Goal: Find specific page/section: Find specific page/section

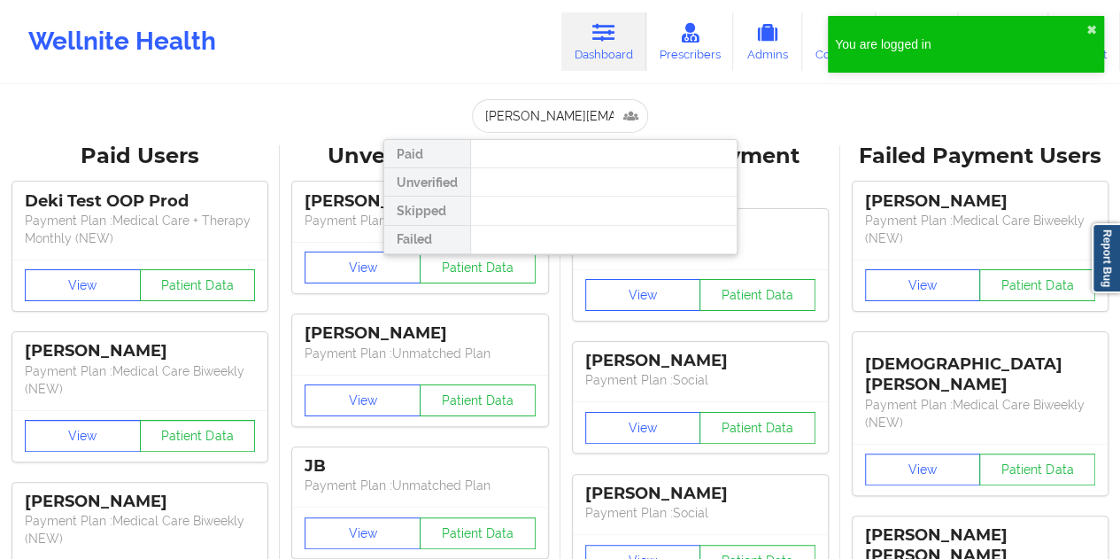
scroll to position [0, 28]
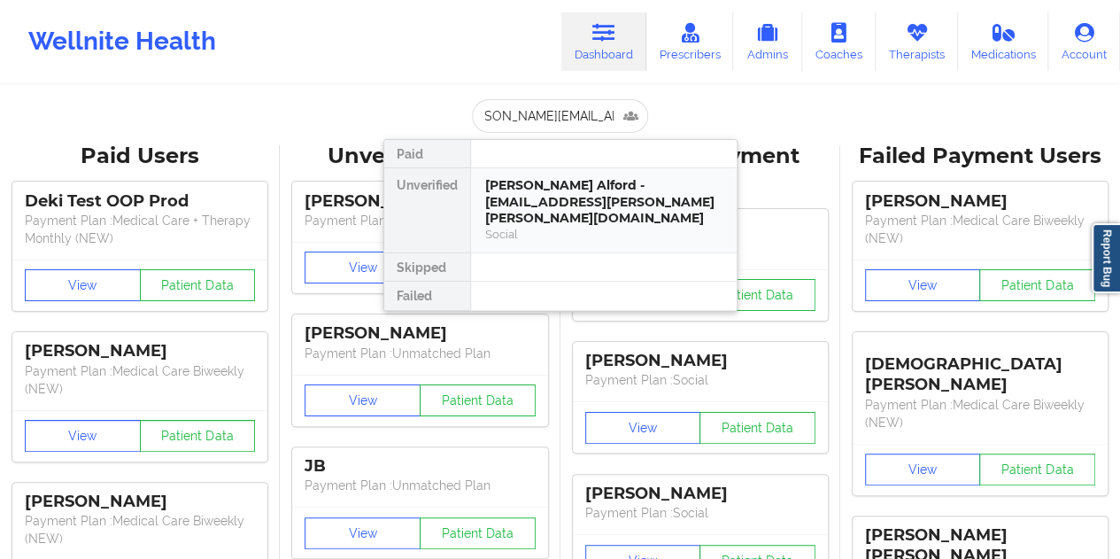
click at [544, 194] on div "[PERSON_NAME] Alford - [EMAIL_ADDRESS][PERSON_NAME][PERSON_NAME][DOMAIN_NAME]" at bounding box center [603, 202] width 237 height 50
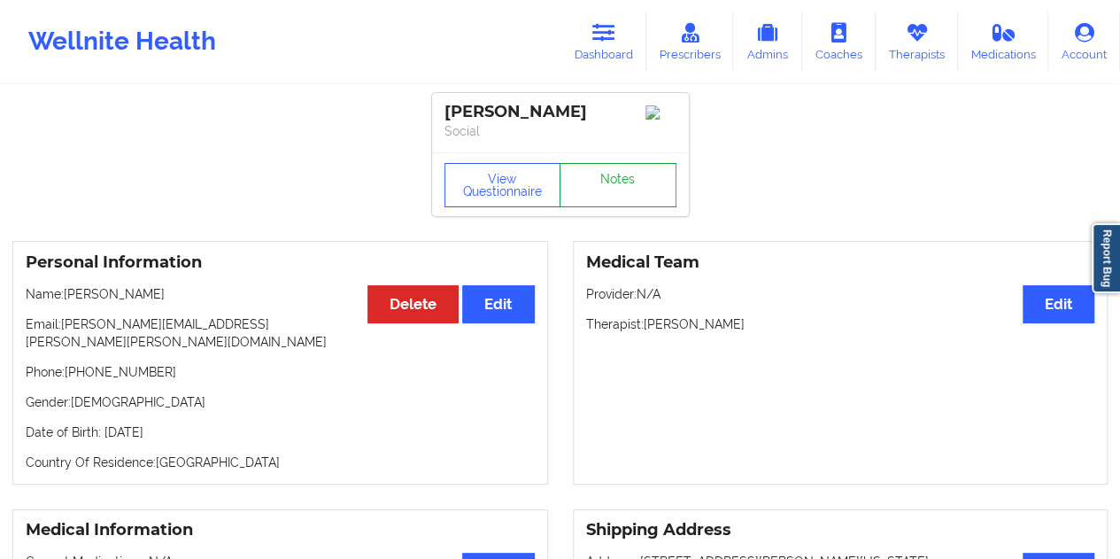
click at [622, 179] on link "Notes" at bounding box center [618, 185] width 117 height 44
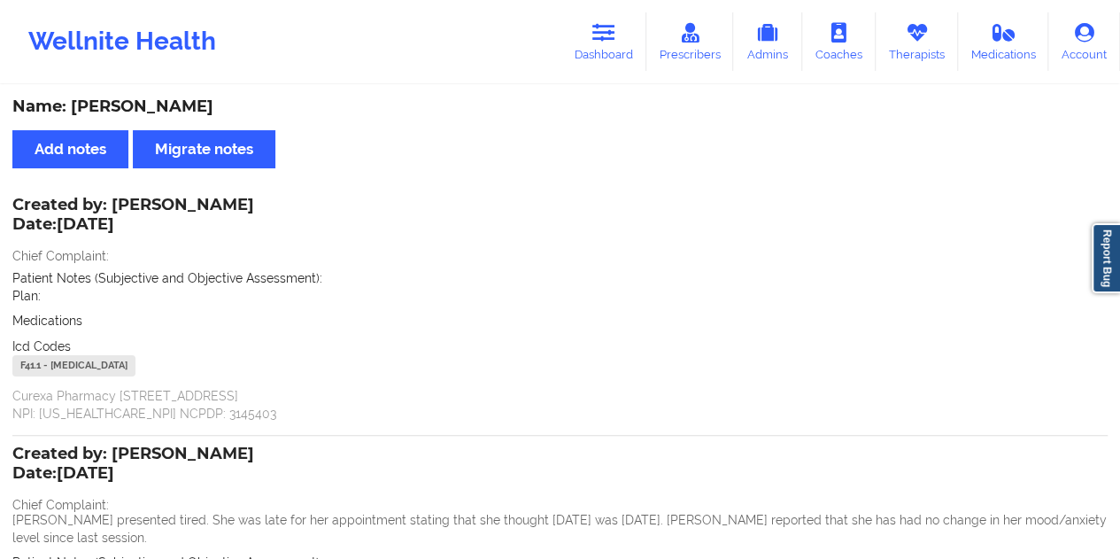
click at [544, 118] on div "Name: [PERSON_NAME] Add notes Migrate notes Created by: [PERSON_NAME] Date: [DA…" at bounding box center [560, 459] width 1120 height 745
click at [587, 55] on link "Dashboard" at bounding box center [603, 41] width 85 height 58
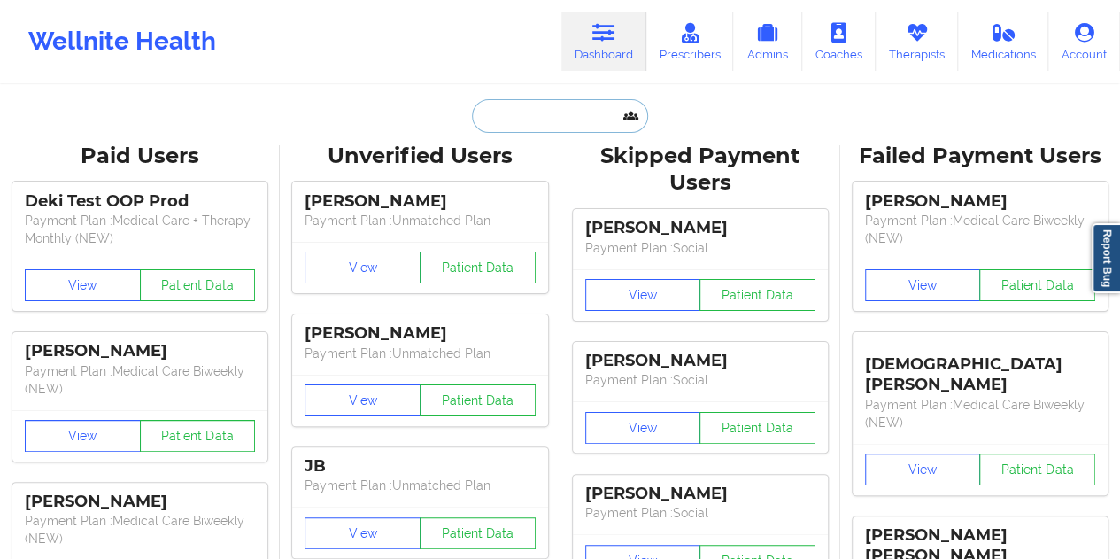
click at [558, 120] on input "text" at bounding box center [559, 116] width 175 height 34
paste input "[EMAIL_ADDRESS][DOMAIN_NAME]"
type input "[EMAIL_ADDRESS][DOMAIN_NAME]"
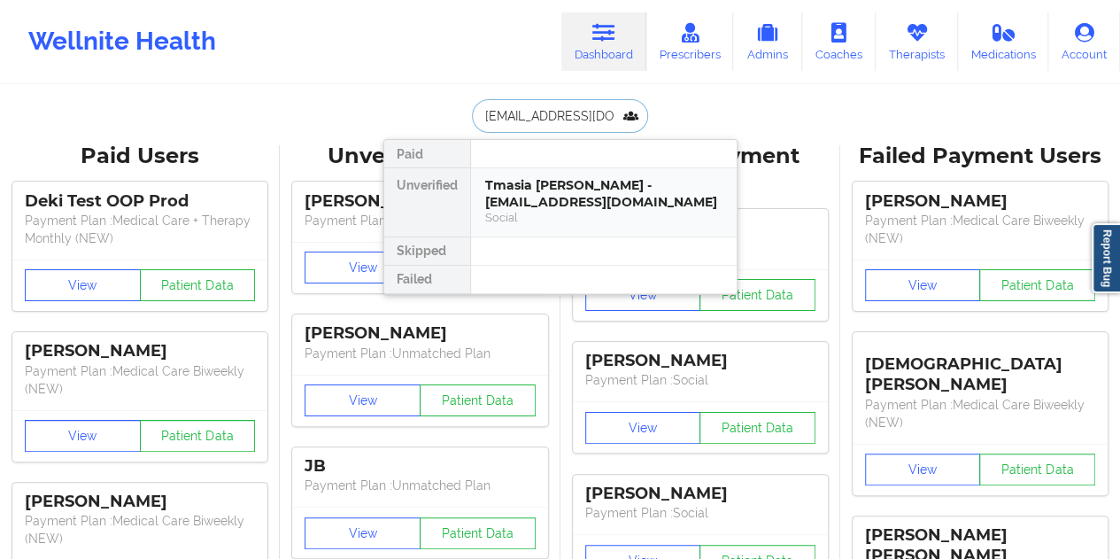
click at [543, 197] on div "Tmasia [PERSON_NAME] - [EMAIL_ADDRESS][DOMAIN_NAME]" at bounding box center [603, 193] width 237 height 33
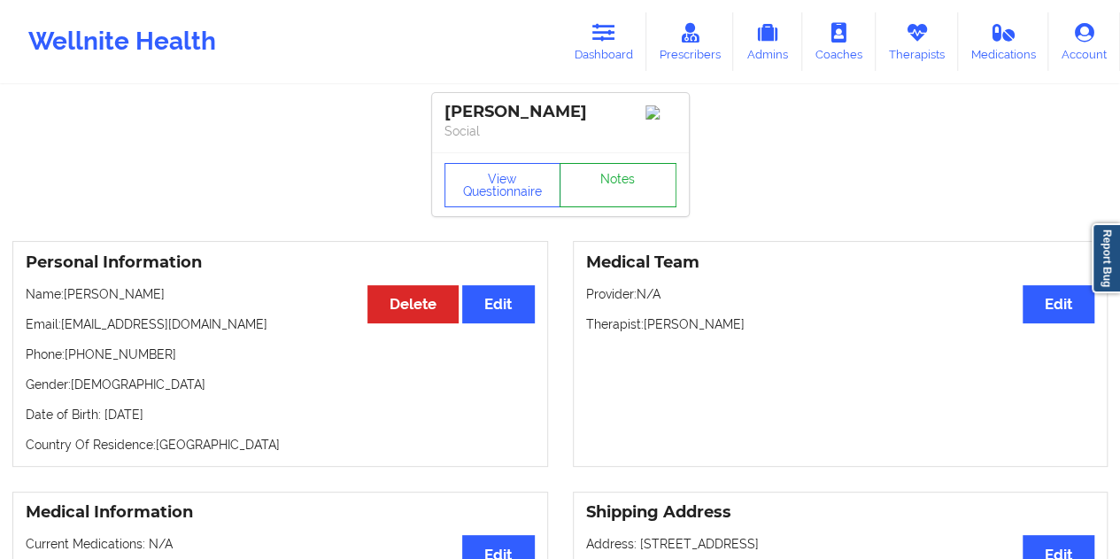
click at [591, 190] on link "Notes" at bounding box center [618, 185] width 117 height 44
